Goal: Navigation & Orientation: Find specific page/section

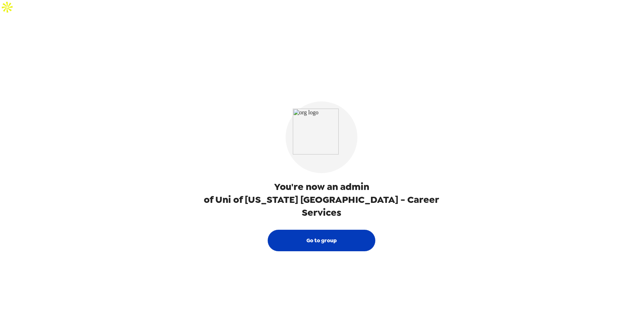
click at [303, 230] on button "Go to group" at bounding box center [322, 241] width 108 height 22
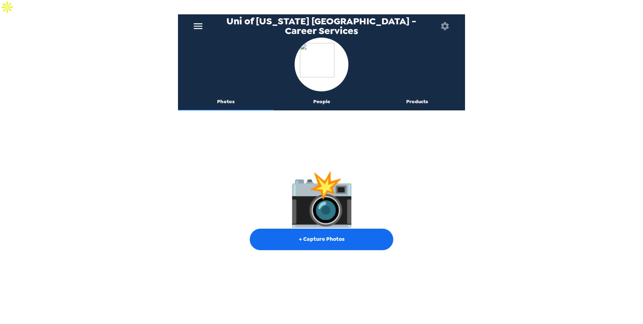
click at [324, 93] on button "People" at bounding box center [322, 101] width 96 height 17
